Goal: Navigation & Orientation: Find specific page/section

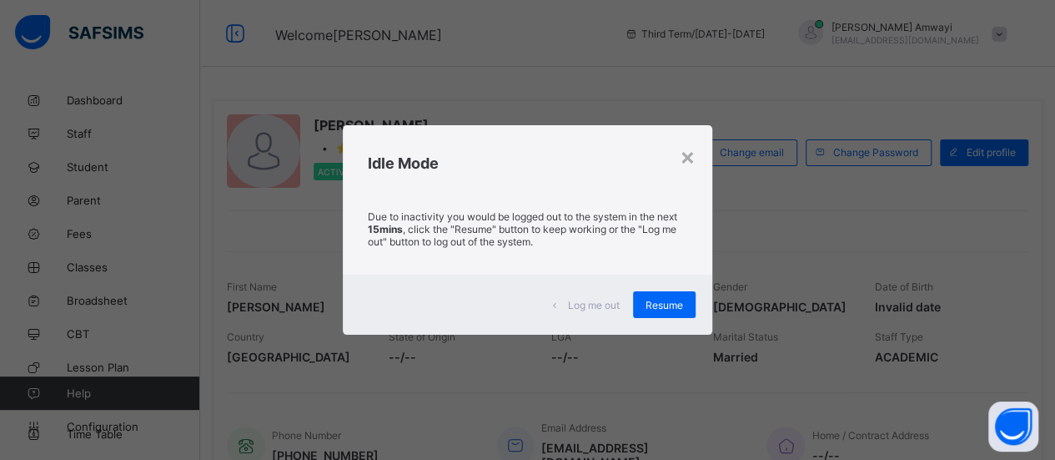
click at [698, 158] on div "Idle Mode" at bounding box center [528, 159] width 370 height 68
click at [692, 158] on div "×" at bounding box center [688, 156] width 16 height 28
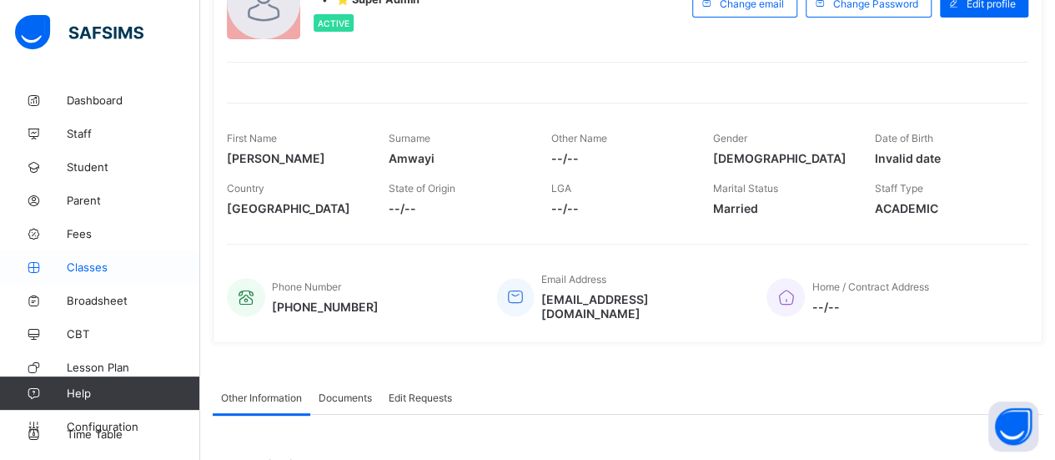
scroll to position [23, 0]
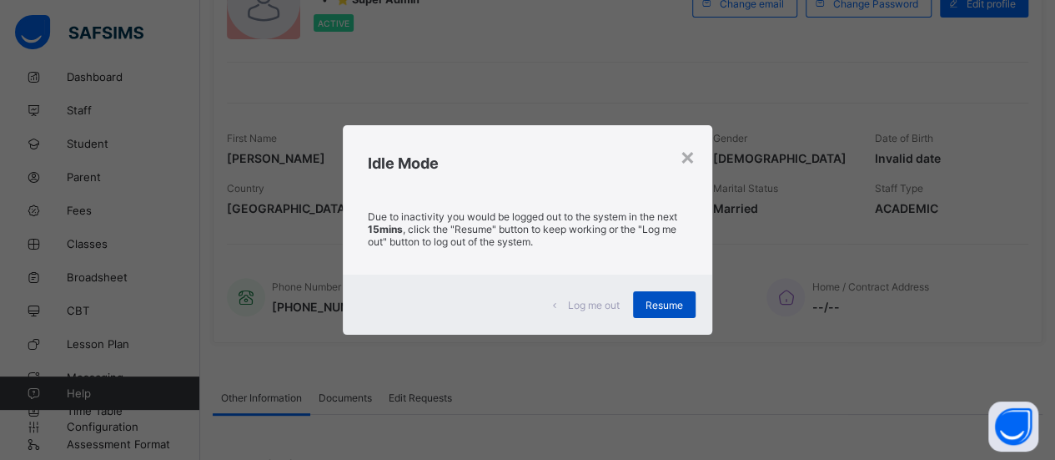
click at [656, 300] on span "Resume" at bounding box center [665, 305] width 38 height 13
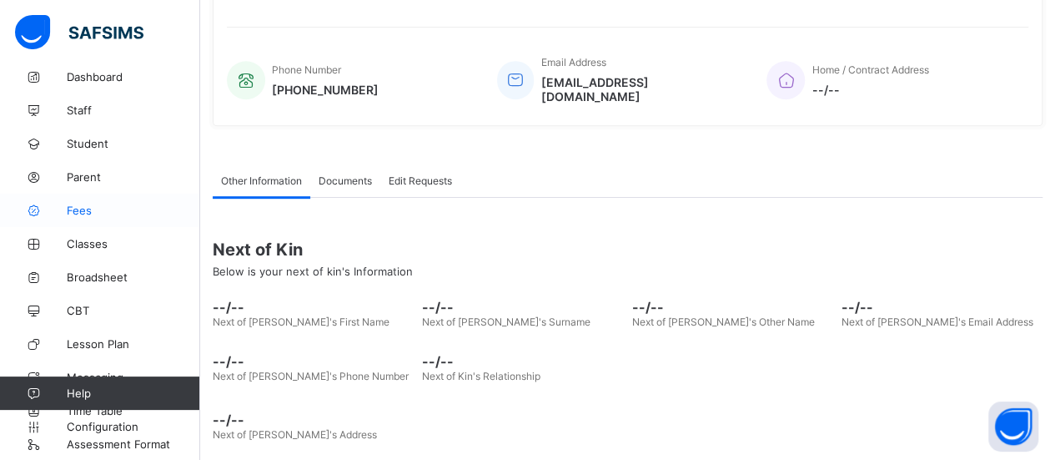
scroll to position [0, 0]
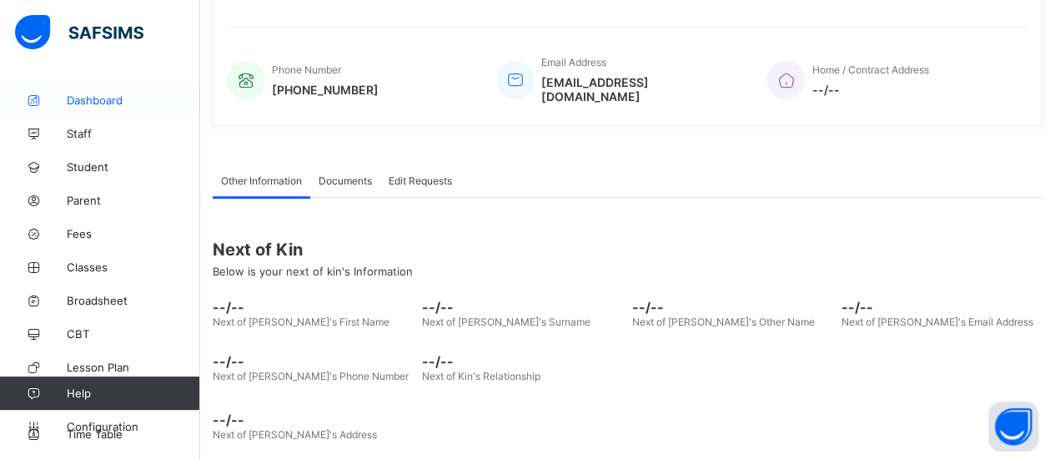
click at [86, 91] on link "Dashboard" at bounding box center [100, 99] width 200 height 33
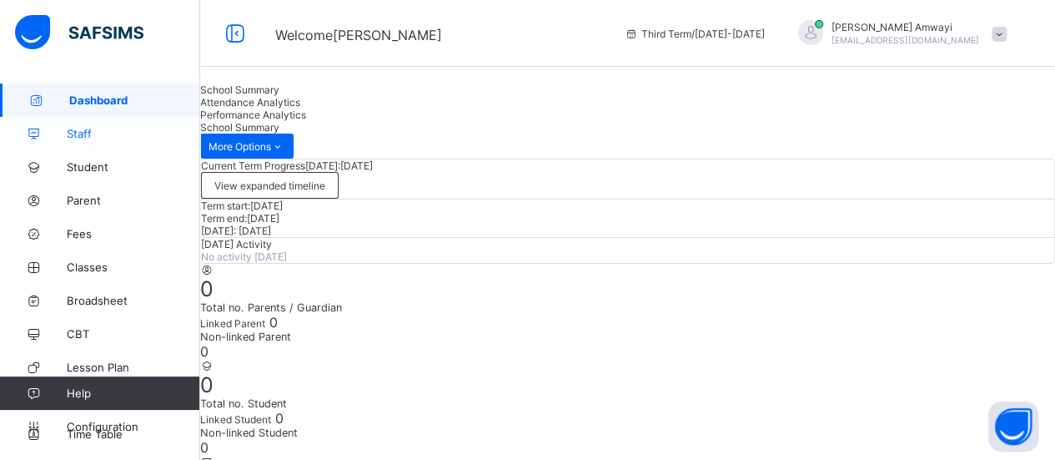
click at [93, 126] on link "Staff" at bounding box center [100, 133] width 200 height 33
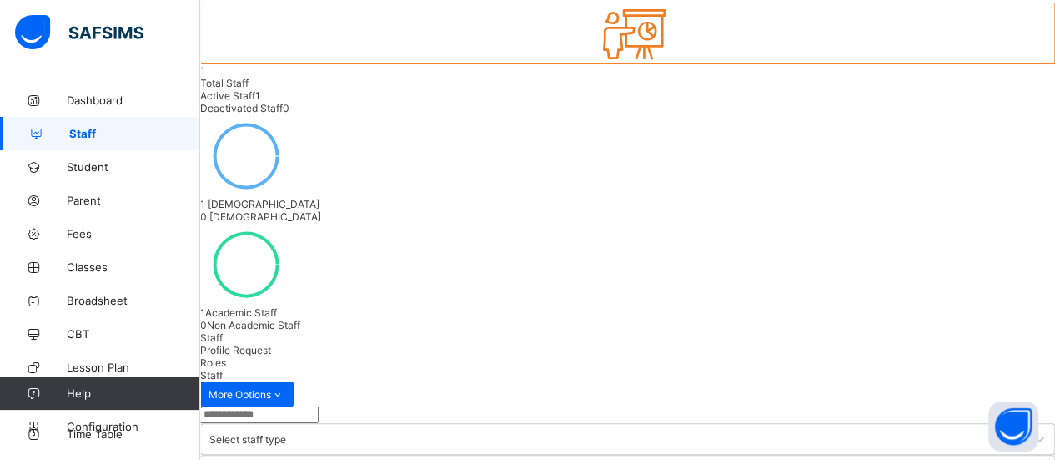
scroll to position [138, 0]
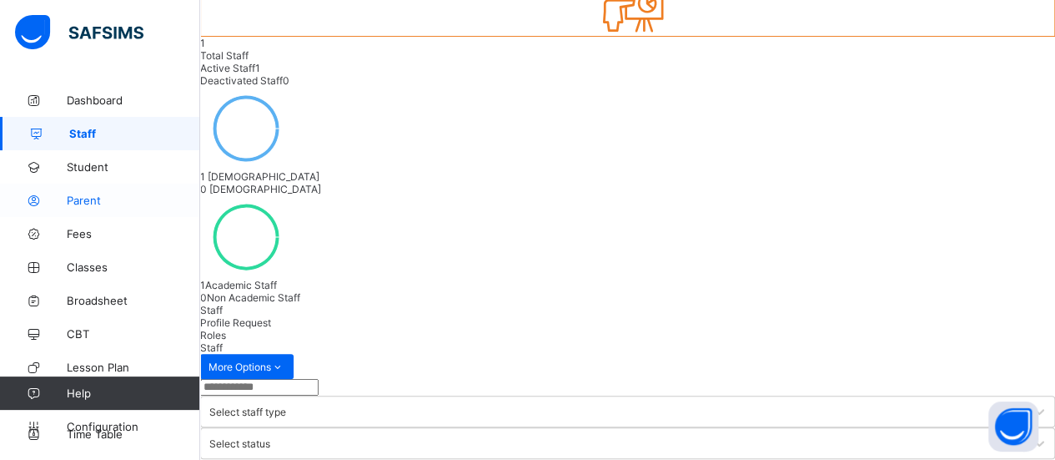
click at [103, 202] on span "Parent" at bounding box center [133, 200] width 133 height 13
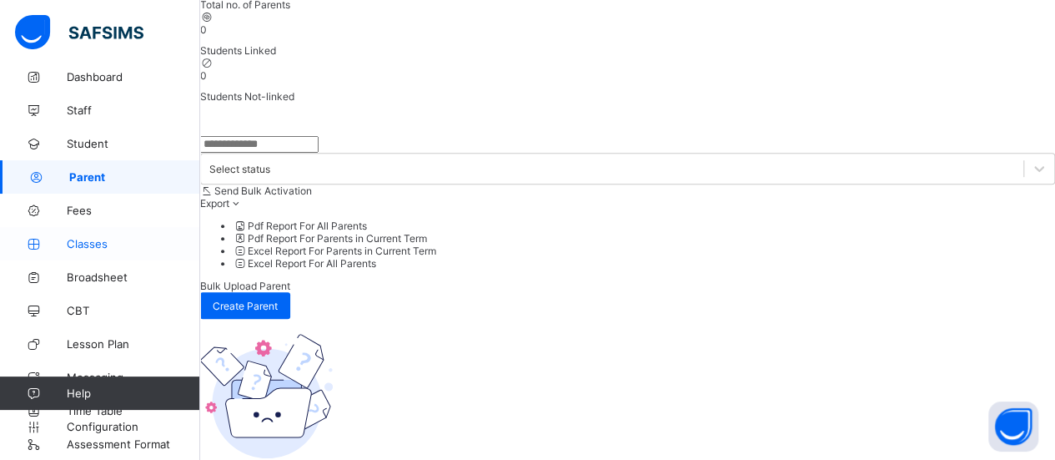
scroll to position [330, 0]
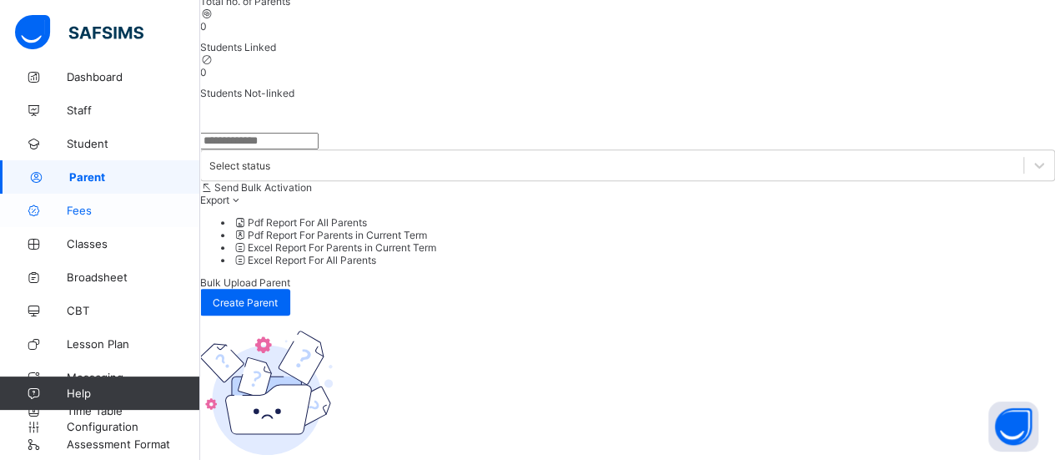
click at [83, 210] on span "Fees" at bounding box center [133, 210] width 133 height 13
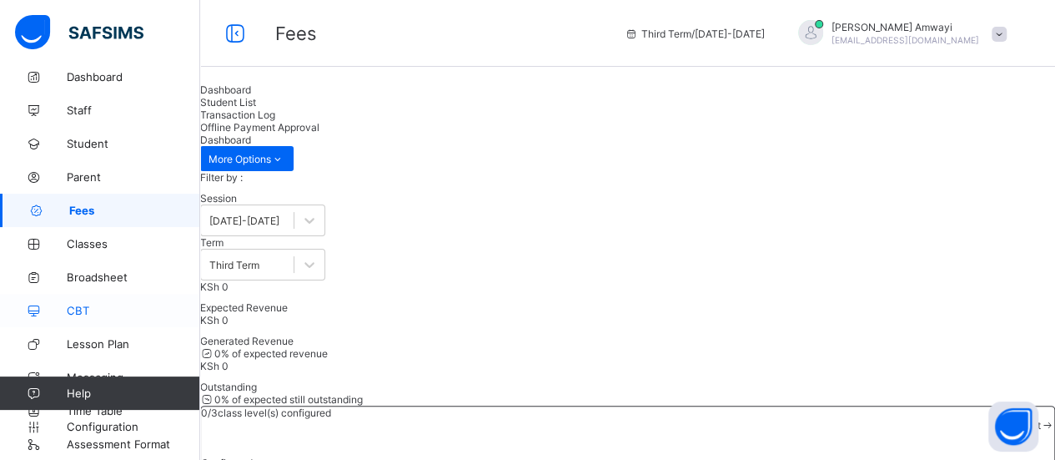
click at [87, 311] on span "CBT" at bounding box center [133, 310] width 133 height 13
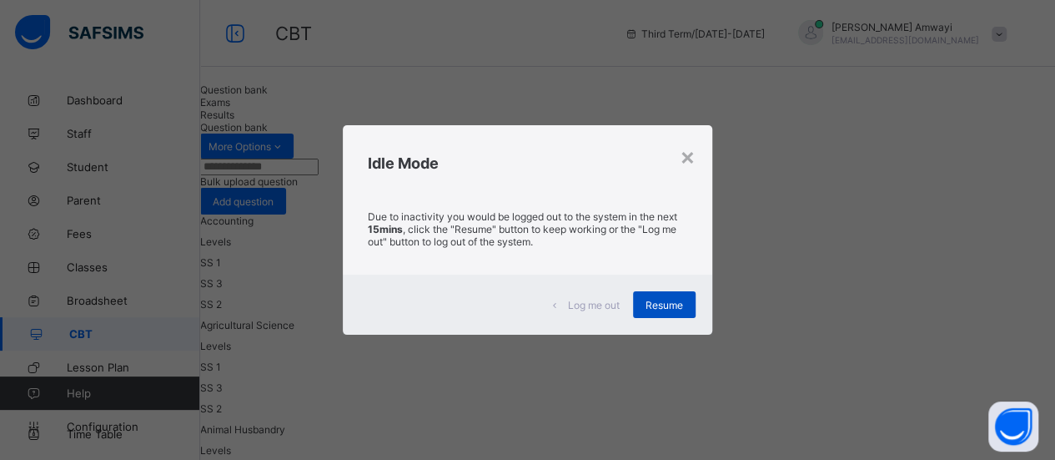
click at [669, 299] on span "Resume" at bounding box center [665, 305] width 38 height 13
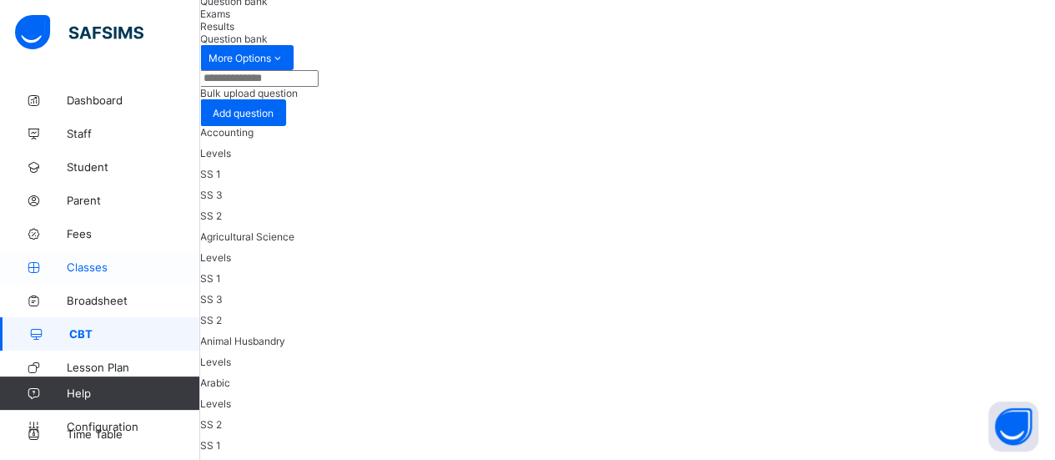
scroll to position [23, 0]
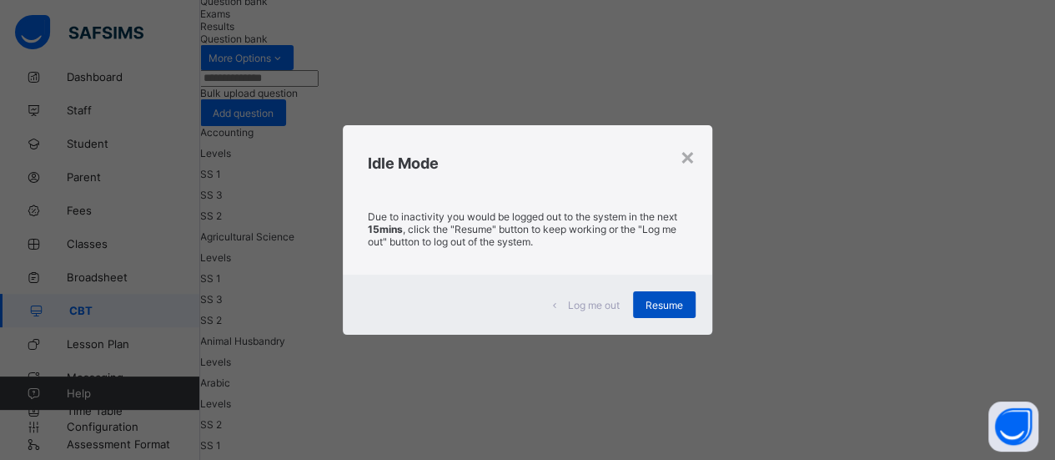
click at [664, 313] on div "Resume" at bounding box center [664, 304] width 63 height 27
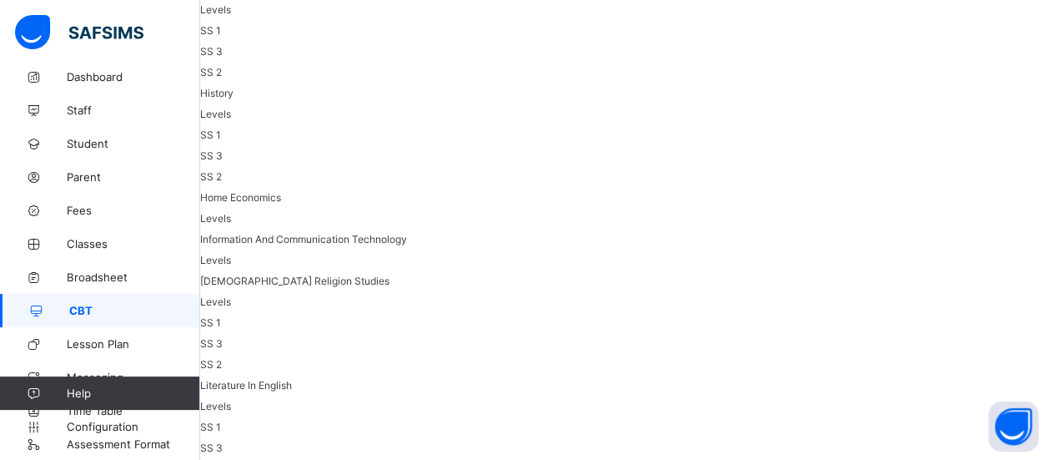
scroll to position [2236, 0]
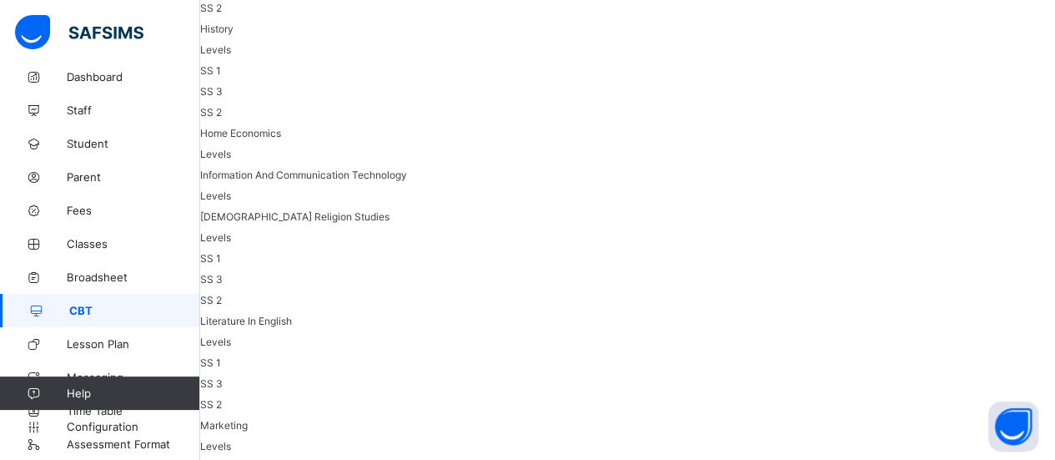
click at [152, 305] on span "CBT" at bounding box center [134, 310] width 131 height 13
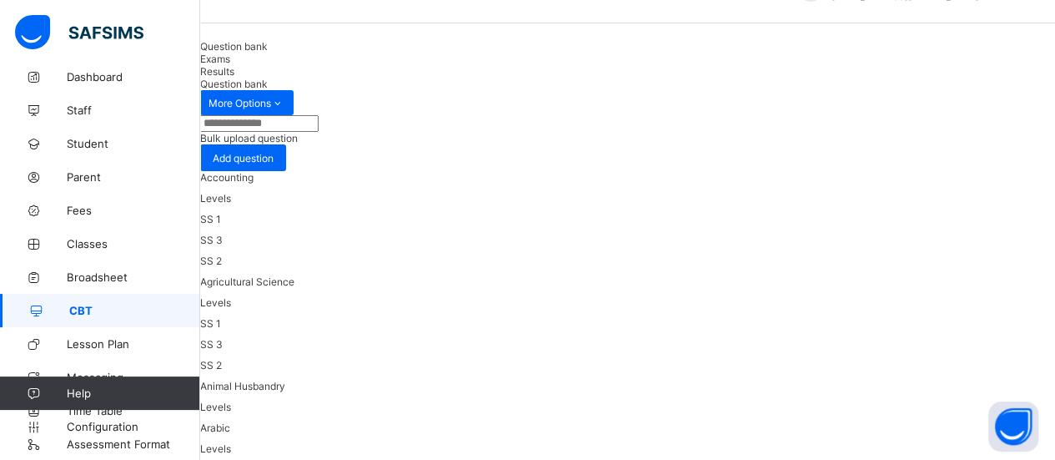
scroll to position [0, 0]
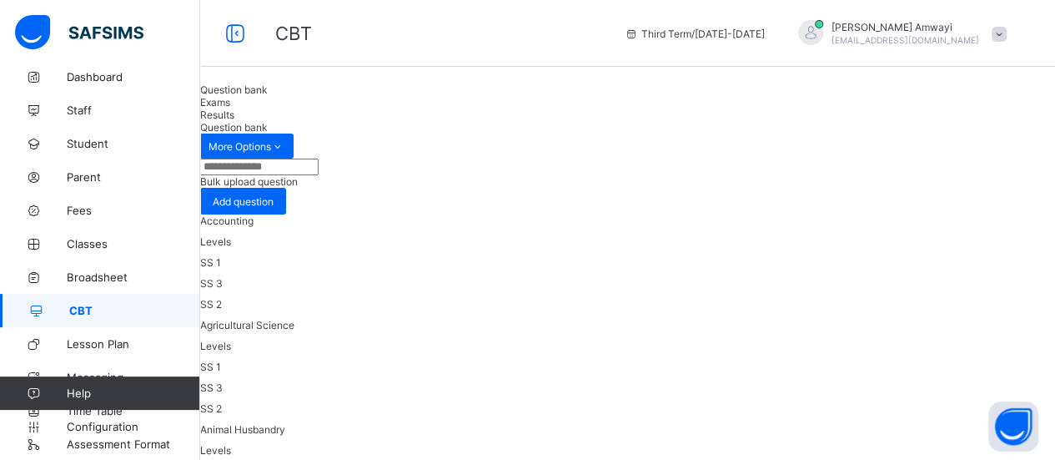
click at [348, 108] on div "Exams" at bounding box center [627, 102] width 855 height 13
click at [234, 121] on span "Results" at bounding box center [217, 114] width 34 height 13
